Goal: Task Accomplishment & Management: Manage account settings

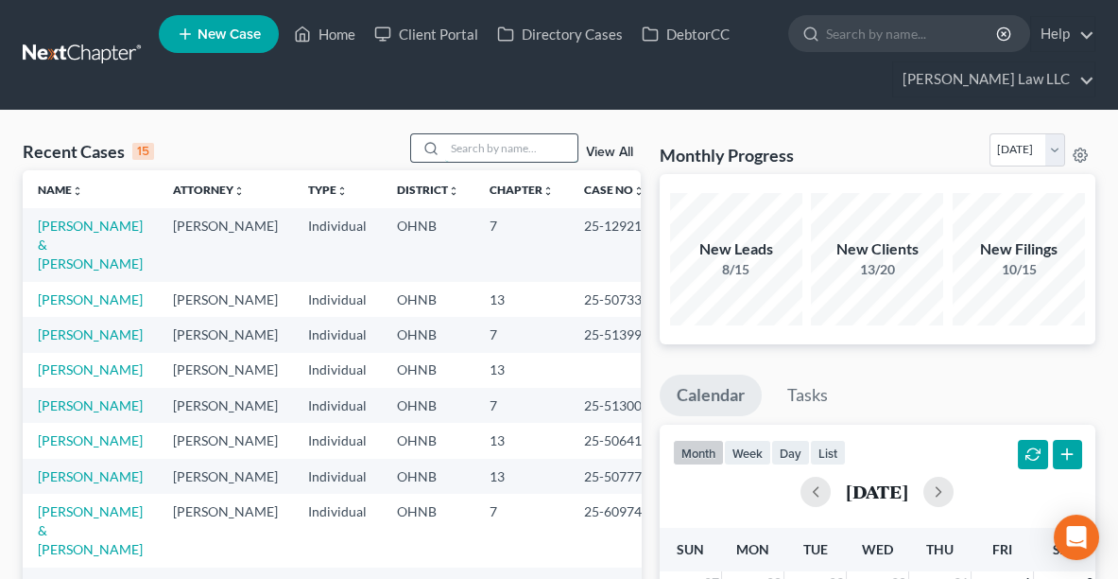
click at [475, 144] on input "search" at bounding box center [511, 147] width 132 height 27
type input "[PERSON_NAME]"
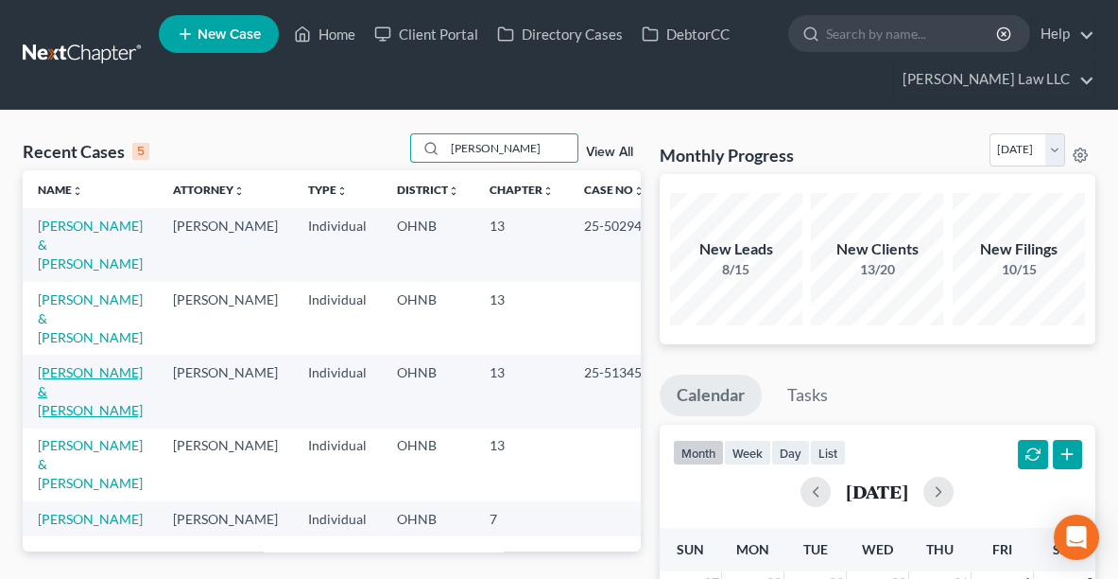
click at [66, 364] on link "[PERSON_NAME] & [PERSON_NAME]" at bounding box center [90, 391] width 105 height 54
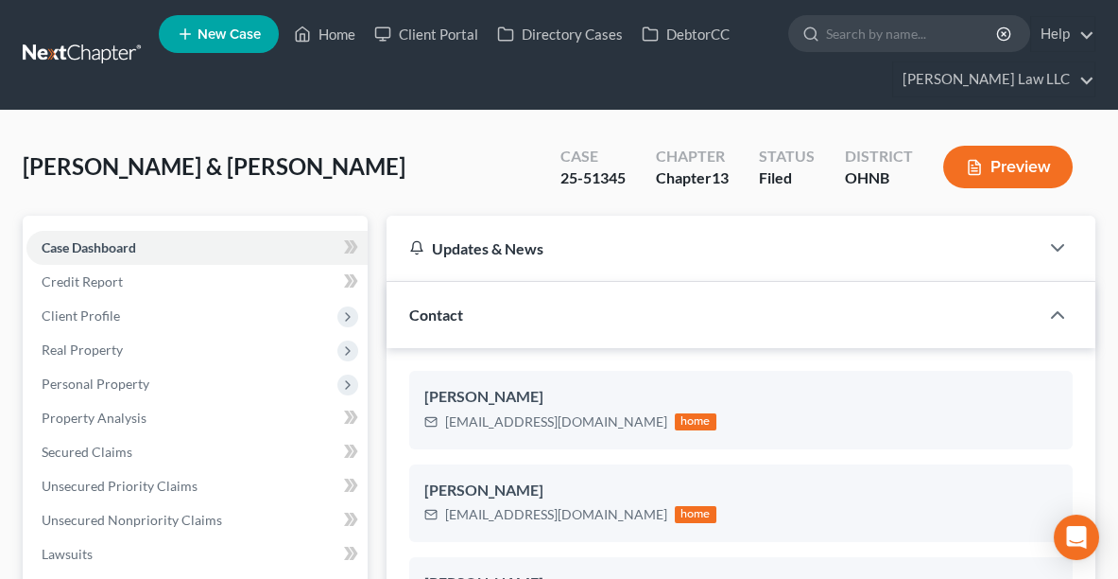
scroll to position [275, 0]
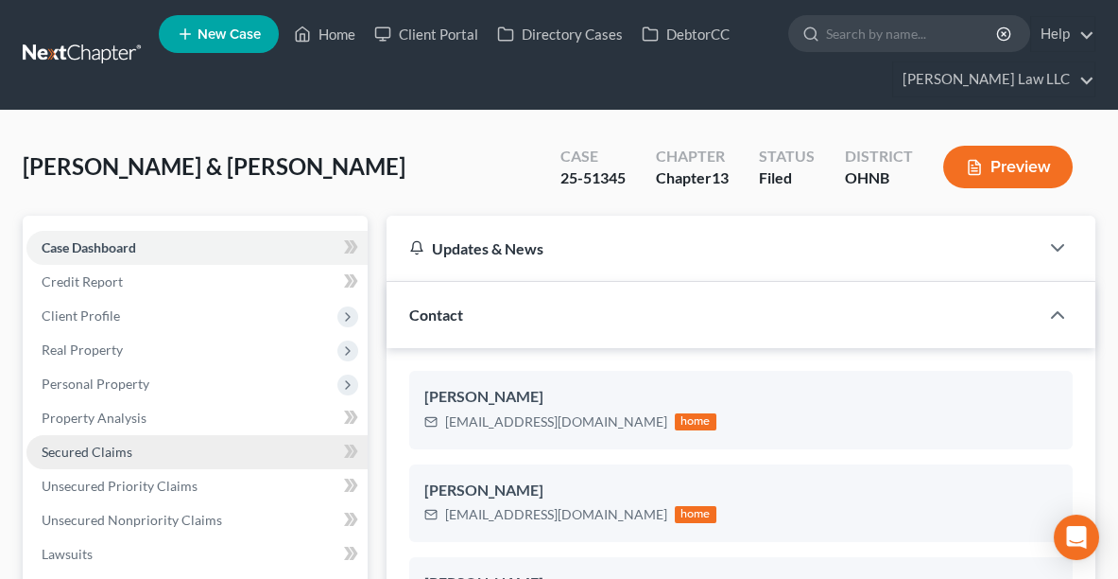
click at [146, 446] on link "Secured Claims" at bounding box center [196, 452] width 341 height 34
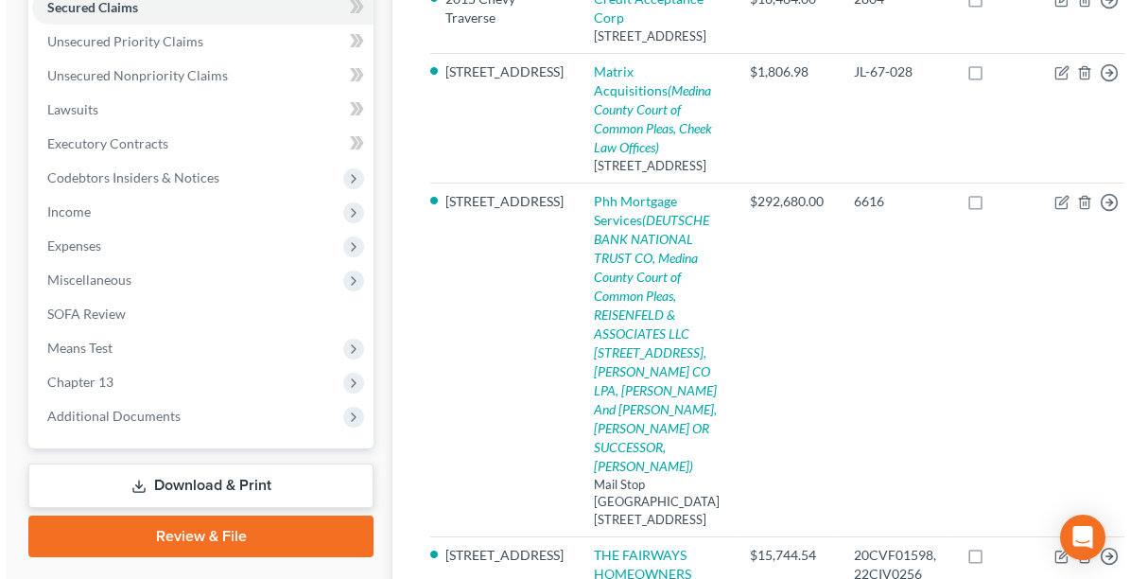
scroll to position [443, 0]
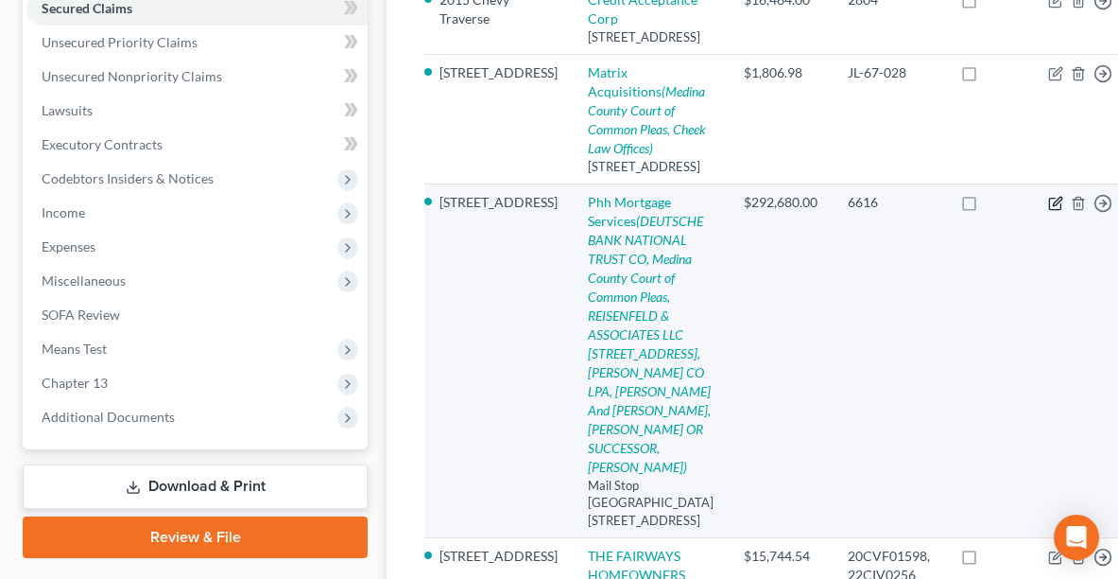
click at [1049, 211] on icon "button" at bounding box center [1056, 203] width 15 height 15
select select "33"
select select "2"
select select "0"
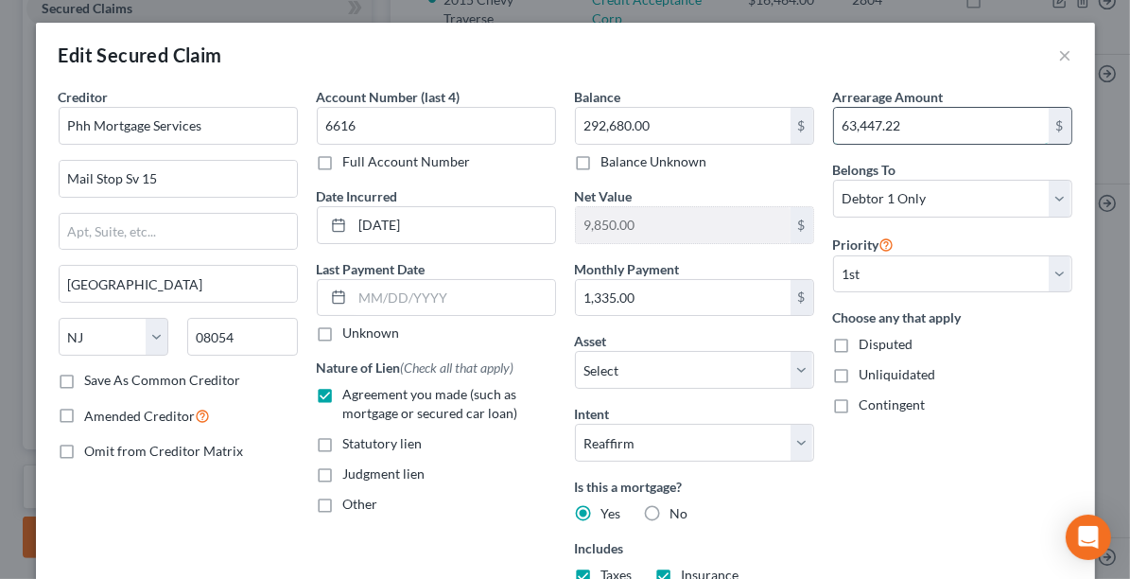
click at [901, 125] on input "63,447.22" at bounding box center [941, 126] width 215 height 36
type input "72,741.76"
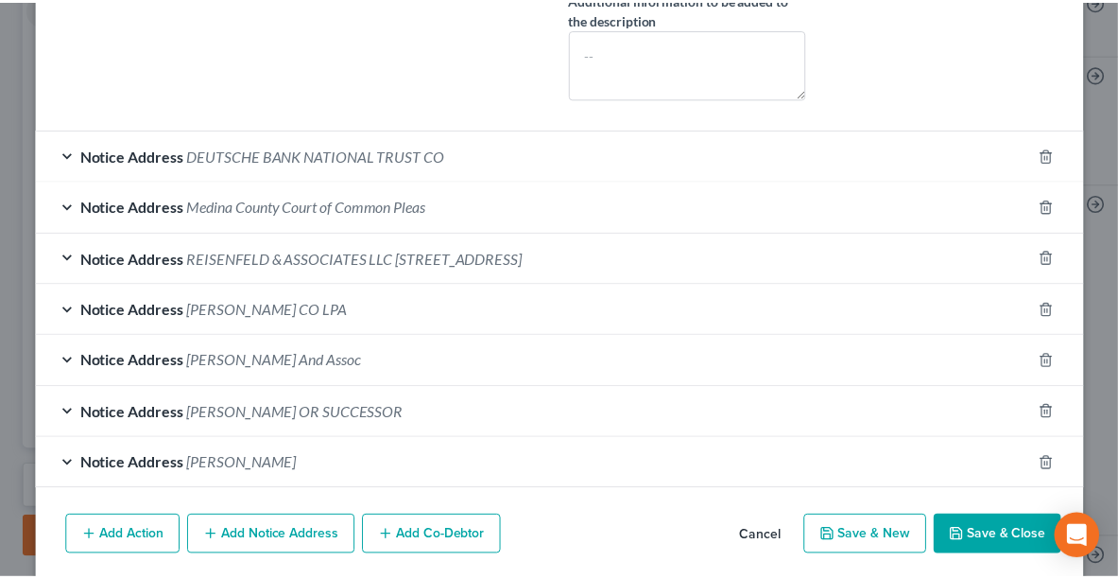
scroll to position [669, 0]
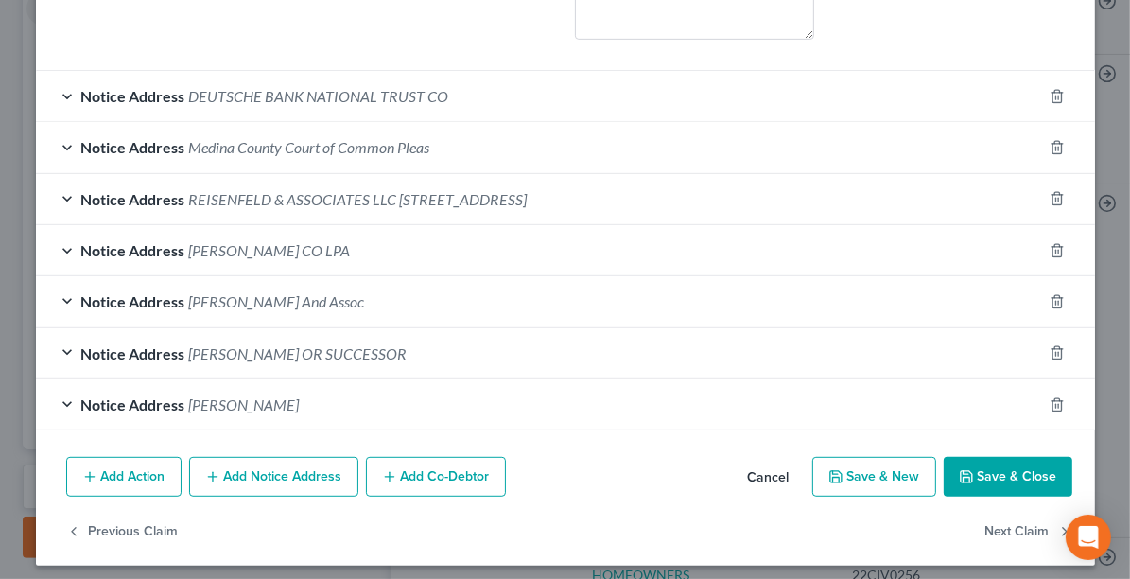
click at [993, 468] on button "Save & Close" at bounding box center [1008, 477] width 129 height 40
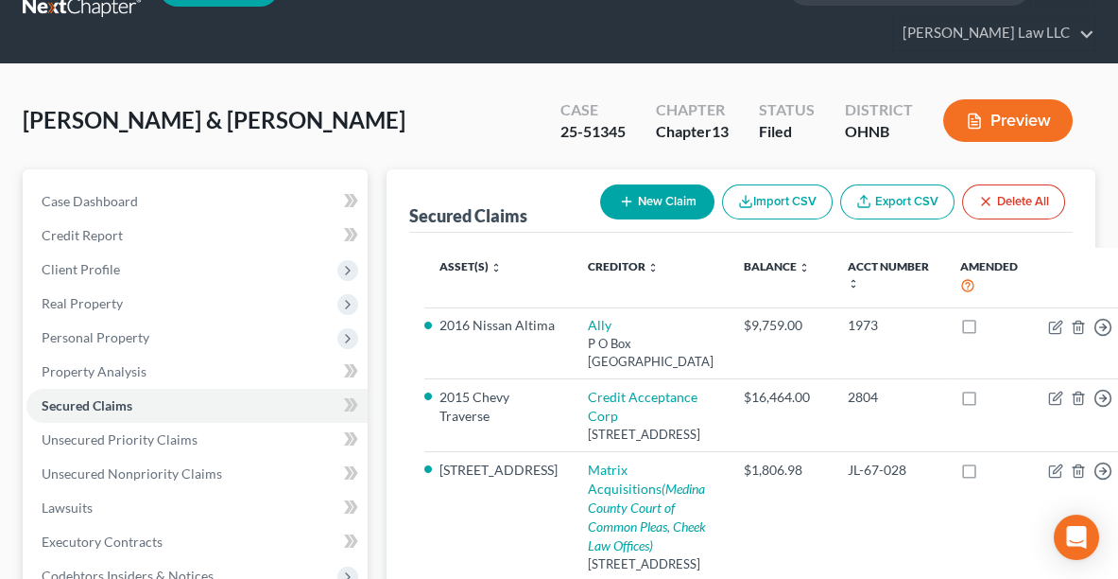
scroll to position [0, 0]
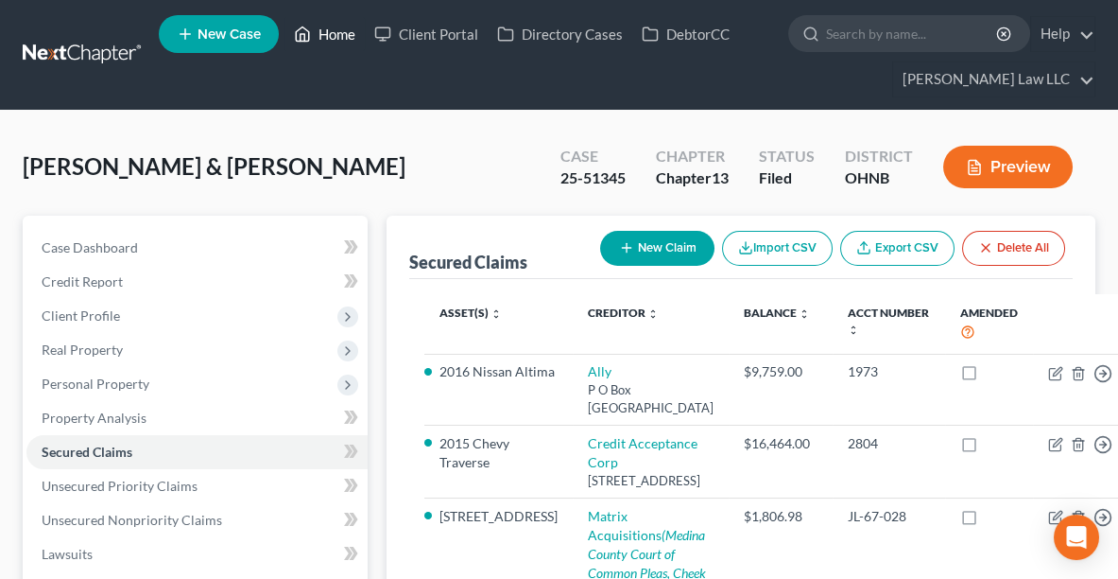
click at [328, 34] on link "Home" at bounding box center [325, 34] width 80 height 34
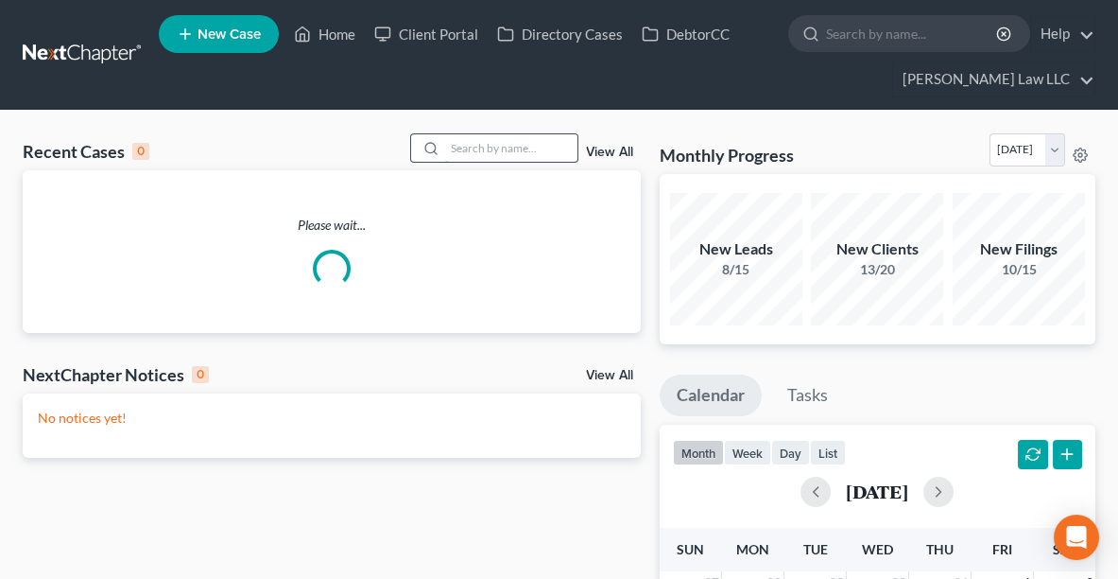
click at [472, 146] on input "search" at bounding box center [511, 147] width 132 height 27
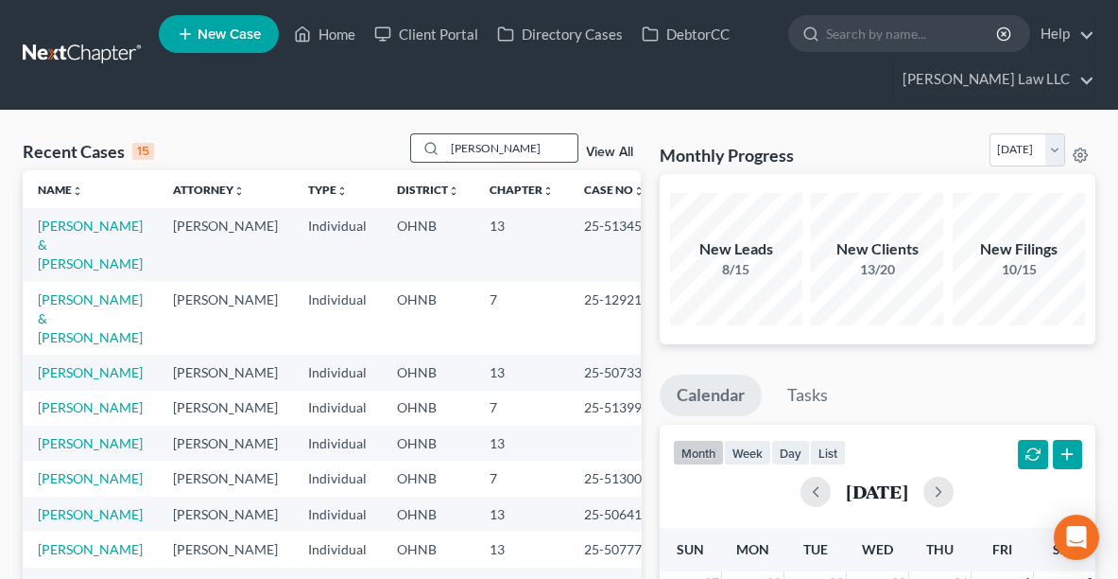
type input "[PERSON_NAME]"
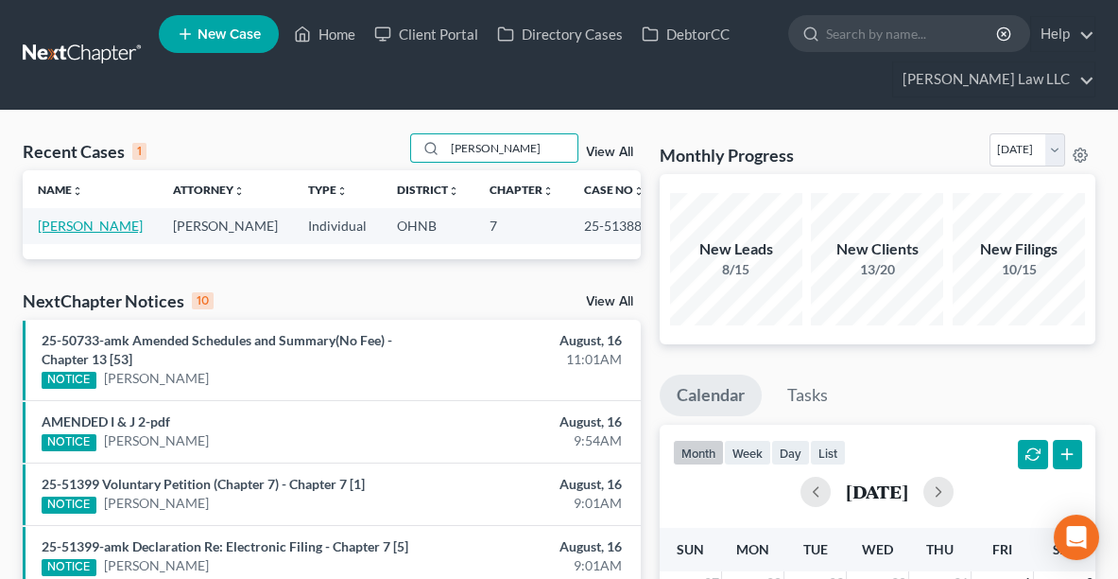
click at [74, 230] on link "[PERSON_NAME]" at bounding box center [90, 225] width 105 height 16
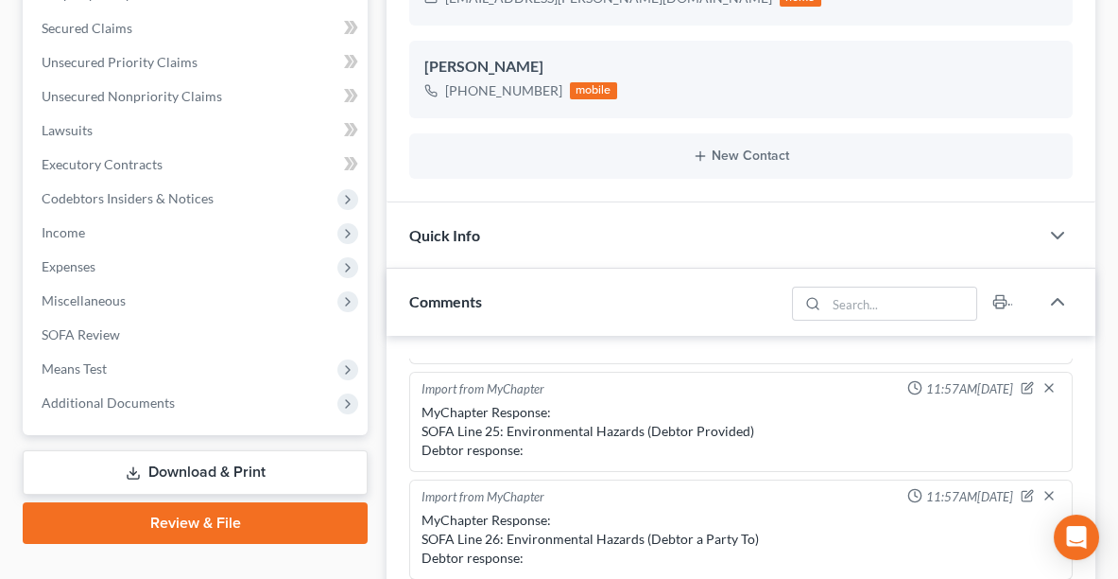
scroll to position [427, 0]
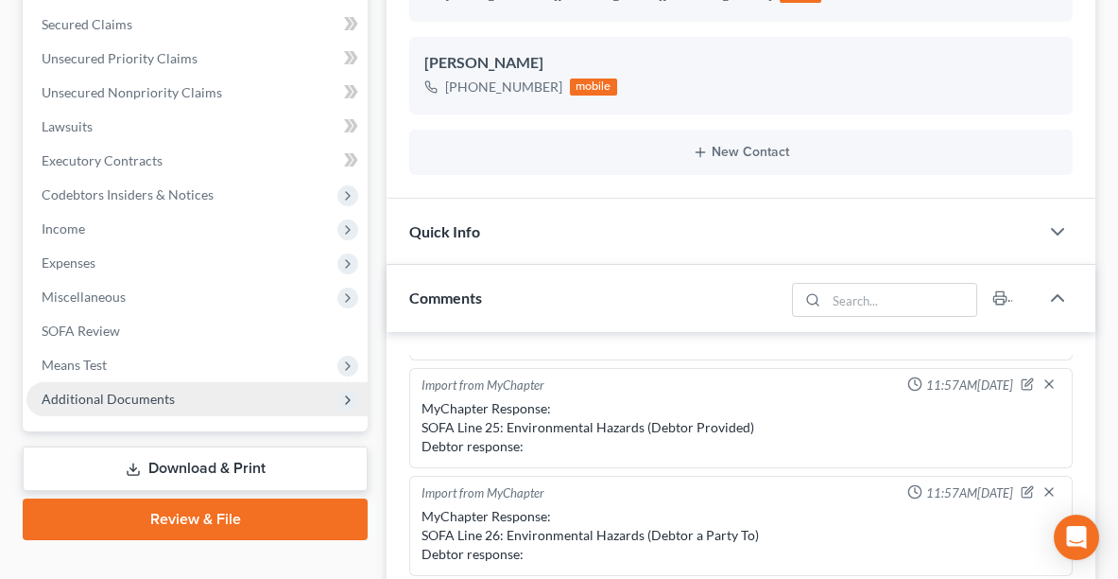
click at [96, 397] on span "Additional Documents" at bounding box center [108, 398] width 133 height 16
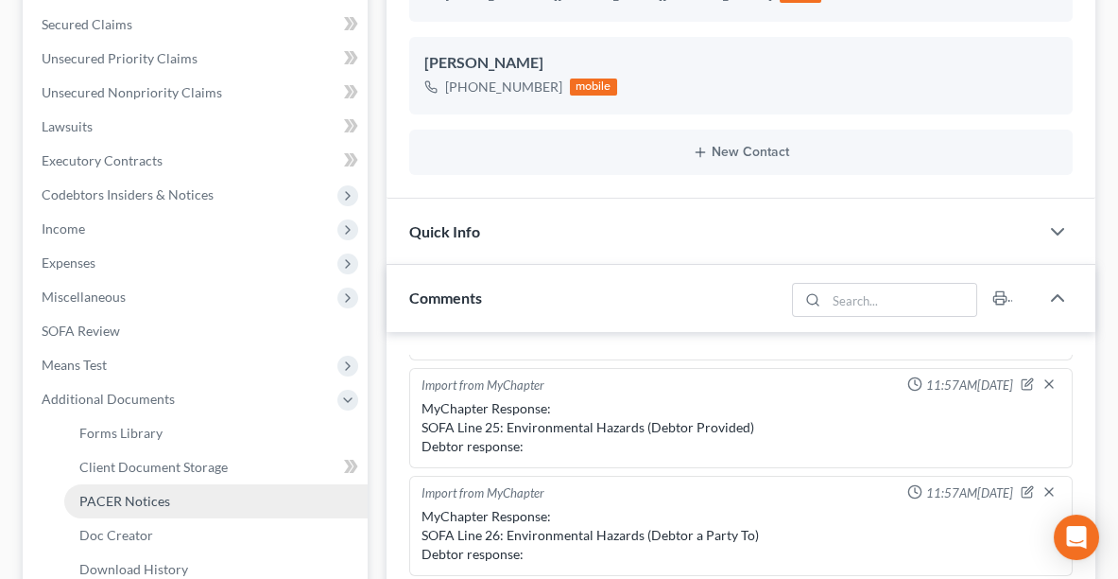
click at [128, 500] on span "PACER Notices" at bounding box center [124, 501] width 91 height 16
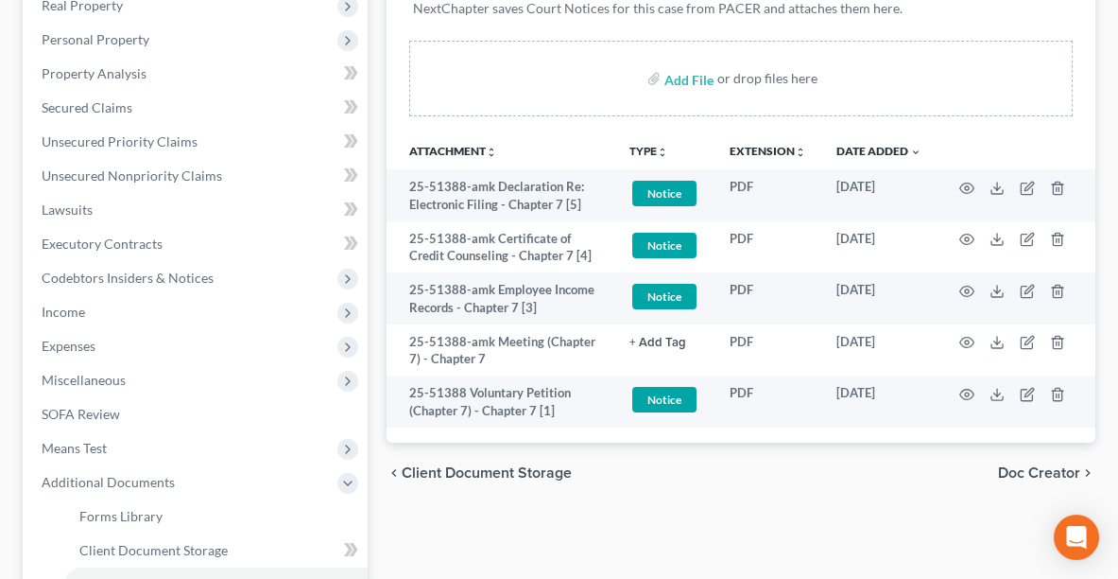
scroll to position [345, 0]
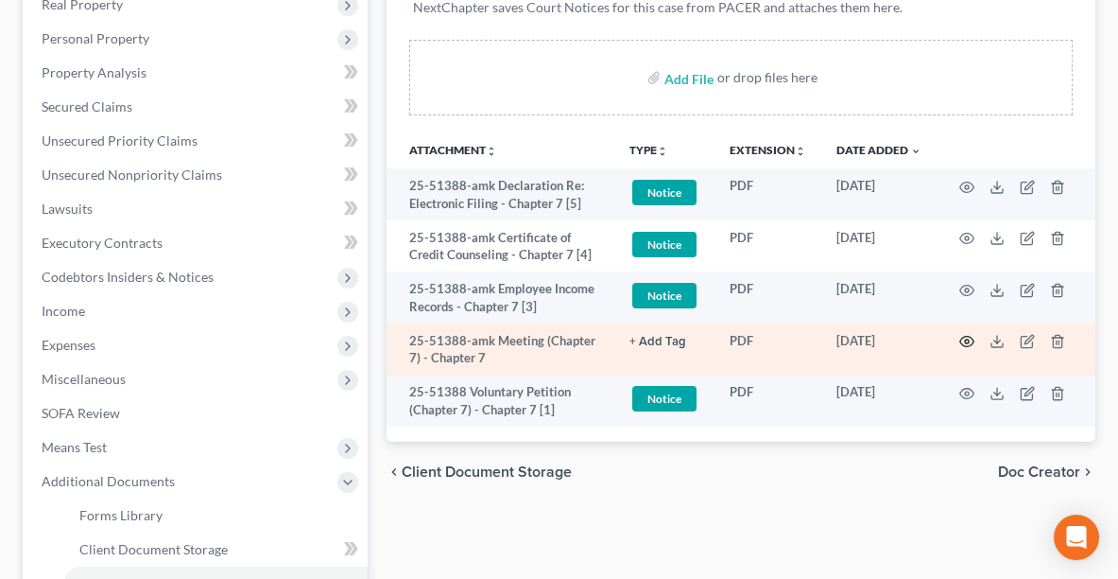
click at [965, 339] on circle "button" at bounding box center [967, 341] width 4 height 4
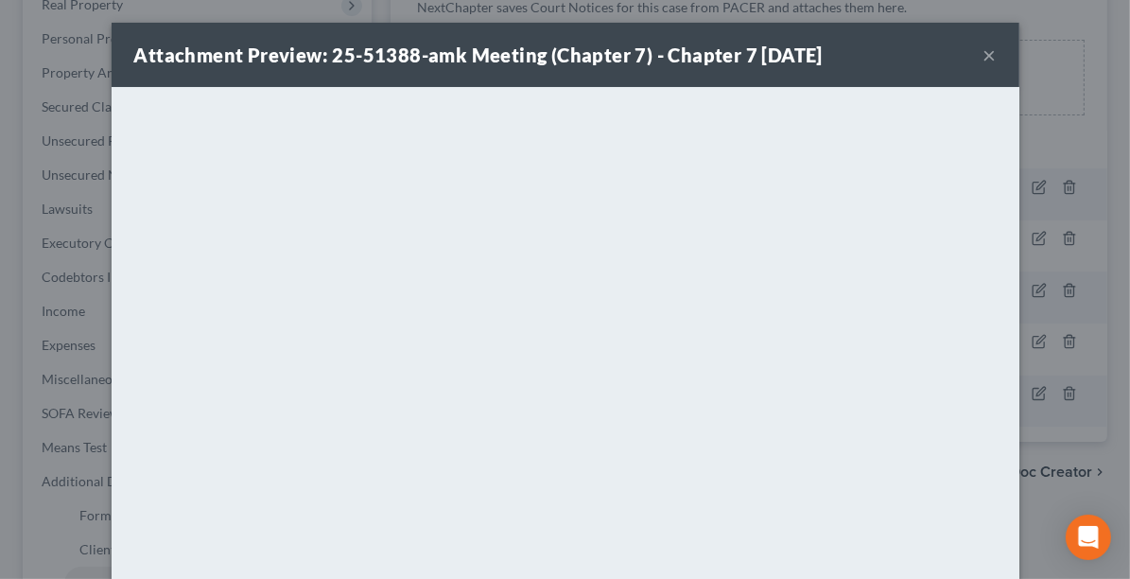
click at [985, 66] on button "×" at bounding box center [989, 54] width 13 height 23
